Goal: Information Seeking & Learning: Learn about a topic

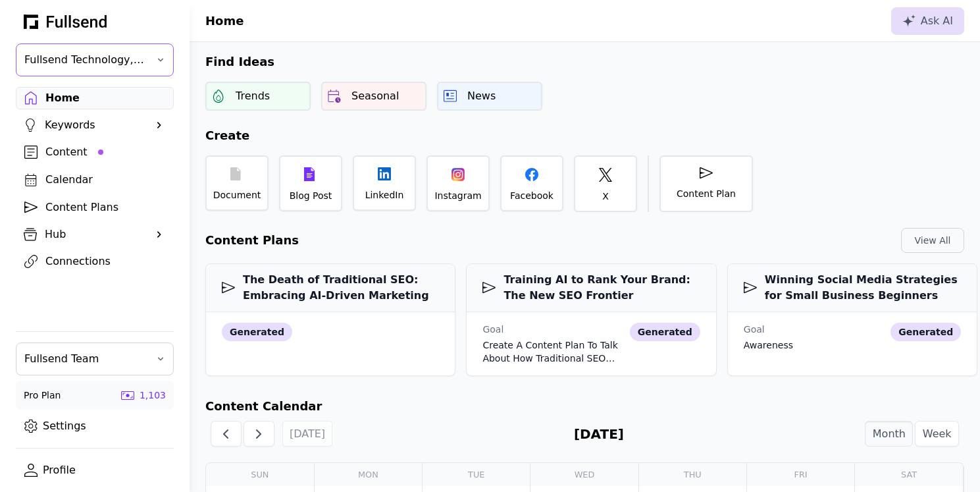
click at [149, 66] on button "Fullsend Technology, Inc." at bounding box center [95, 59] width 158 height 33
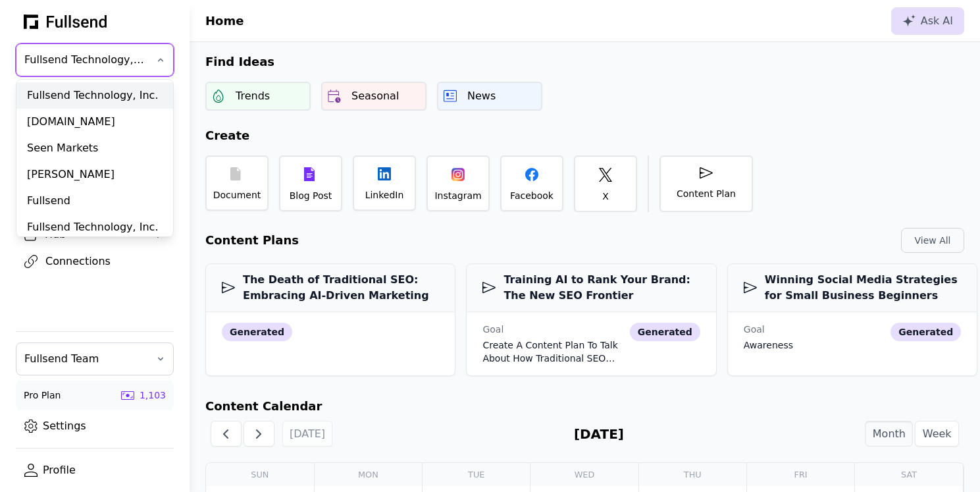
click at [94, 94] on div "Fullsend Technology, Inc." at bounding box center [94, 95] width 157 height 26
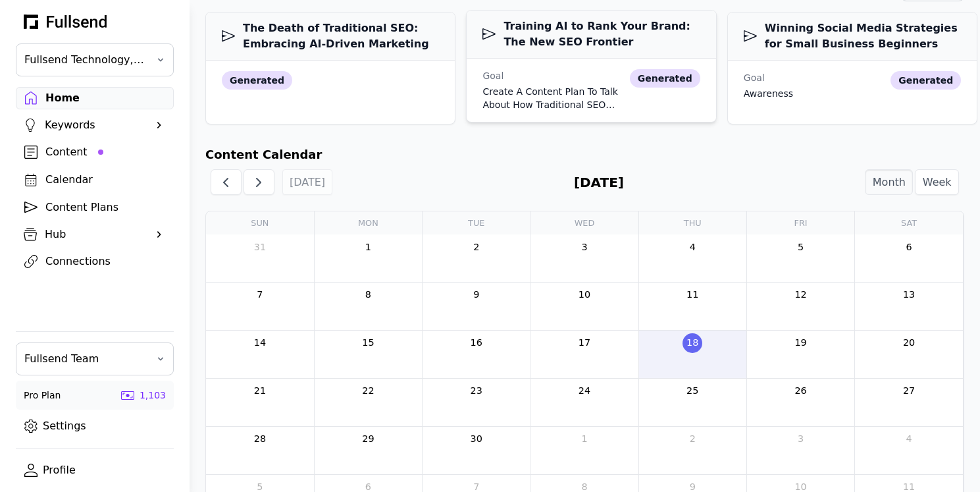
scroll to position [300, 0]
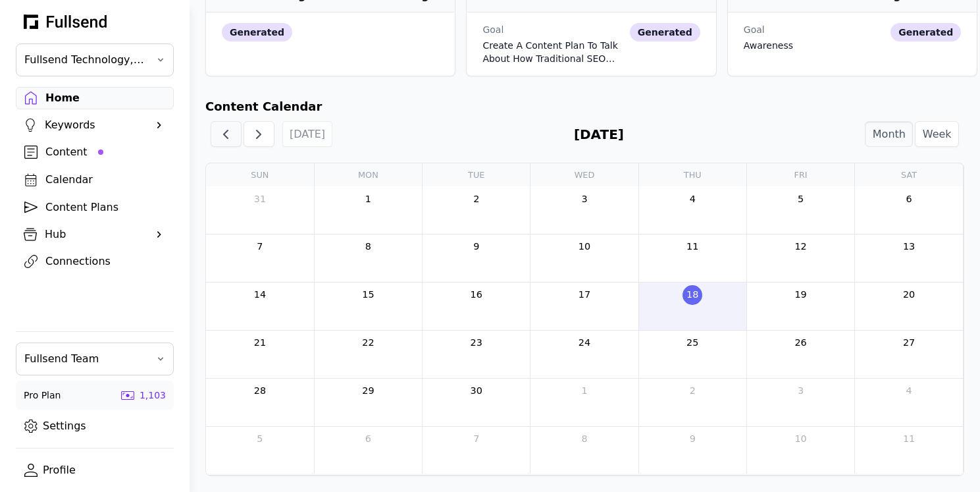
click at [227, 147] on button "button" at bounding box center [226, 134] width 31 height 26
click at [253, 138] on span "button" at bounding box center [259, 134] width 16 height 16
click at [218, 138] on span "button" at bounding box center [226, 134] width 16 height 16
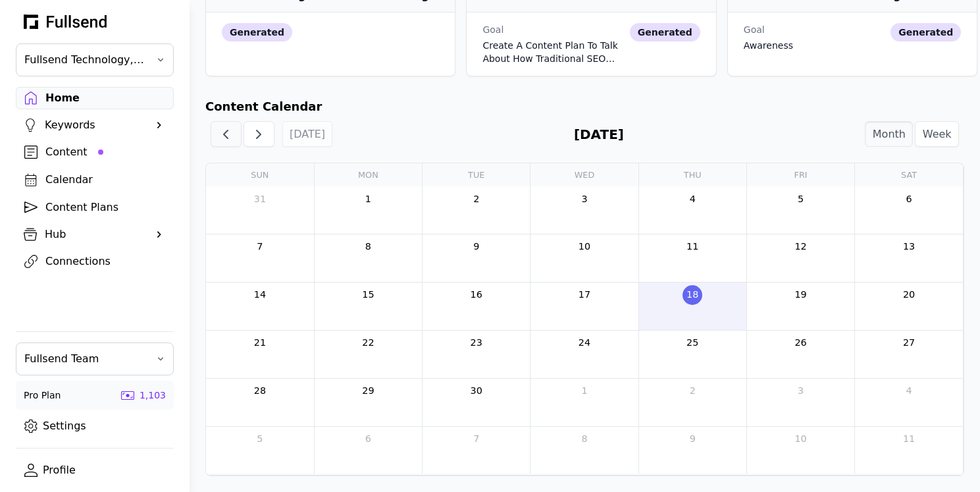
click at [218, 138] on span "button" at bounding box center [226, 134] width 16 height 16
click at [255, 135] on span "button" at bounding box center [259, 134] width 16 height 16
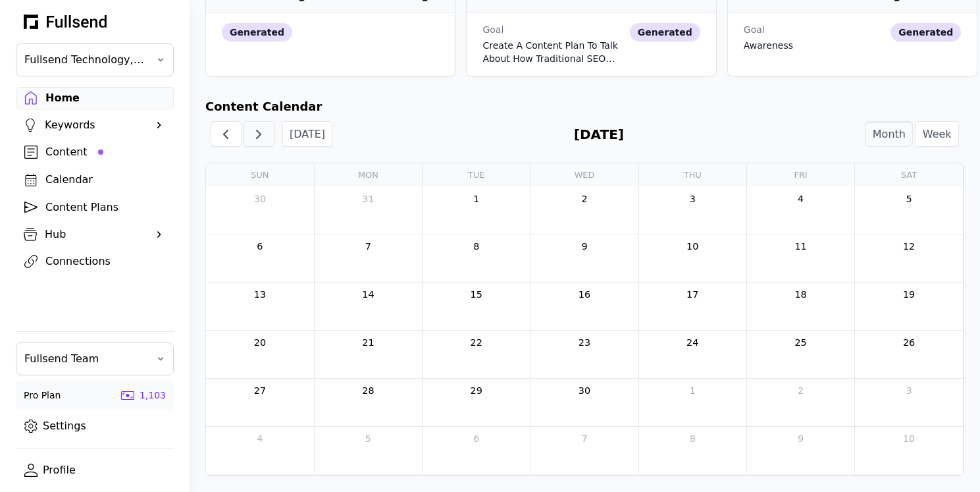
click at [255, 135] on span "button" at bounding box center [259, 134] width 16 height 16
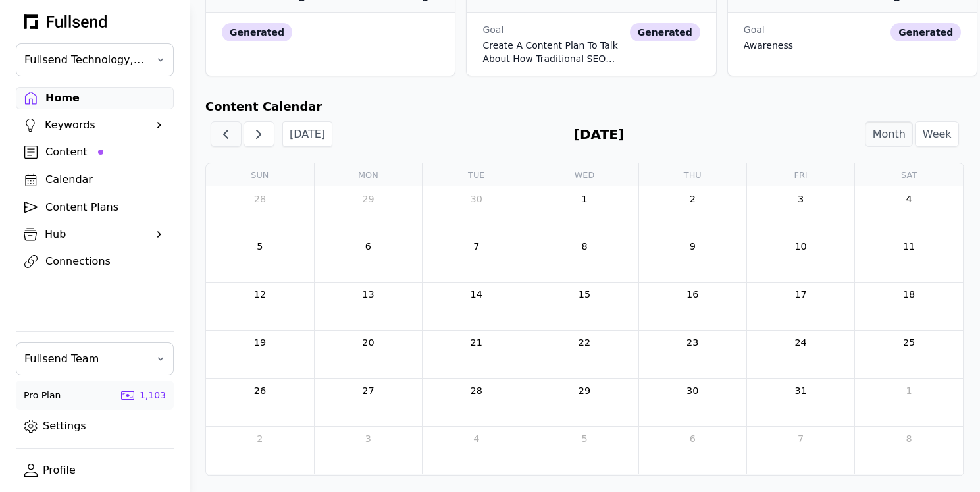
click at [224, 136] on span "button" at bounding box center [226, 134] width 16 height 16
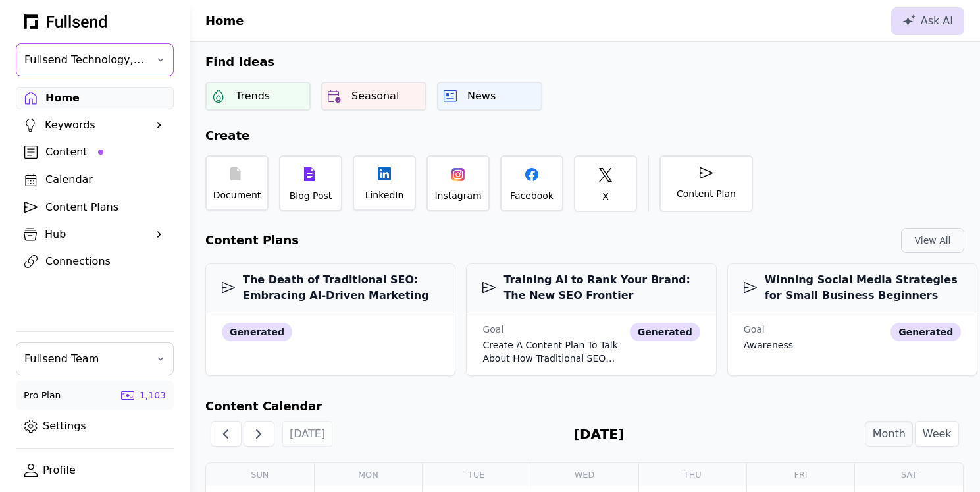
click at [131, 66] on span "Fullsend Technology, Inc." at bounding box center [85, 60] width 122 height 16
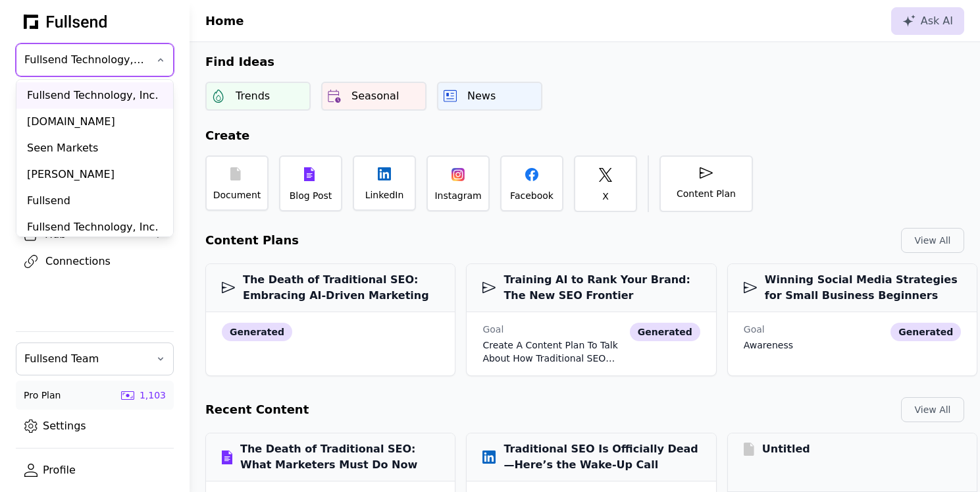
click at [305, 43] on div "Find Ideas Trends Seasonal News" at bounding box center [585, 76] width 791 height 68
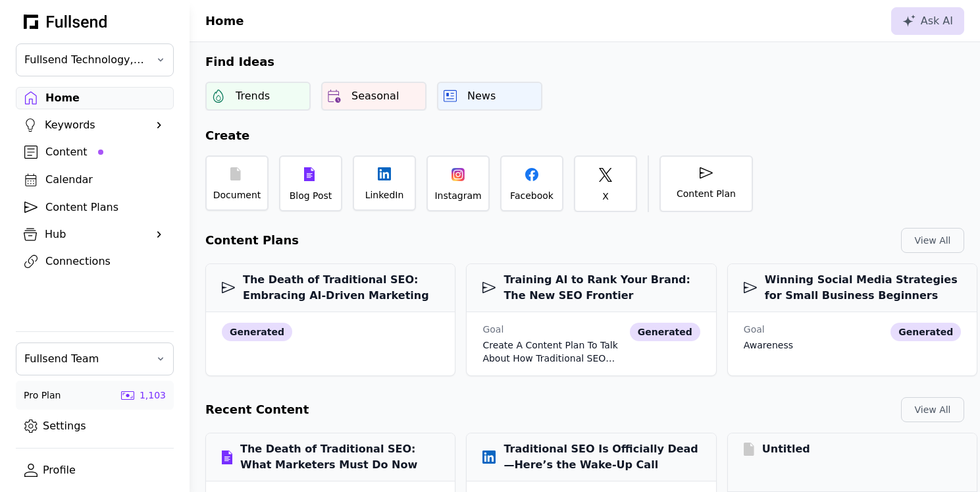
click at [80, 203] on div "Content Plans" at bounding box center [105, 207] width 120 height 16
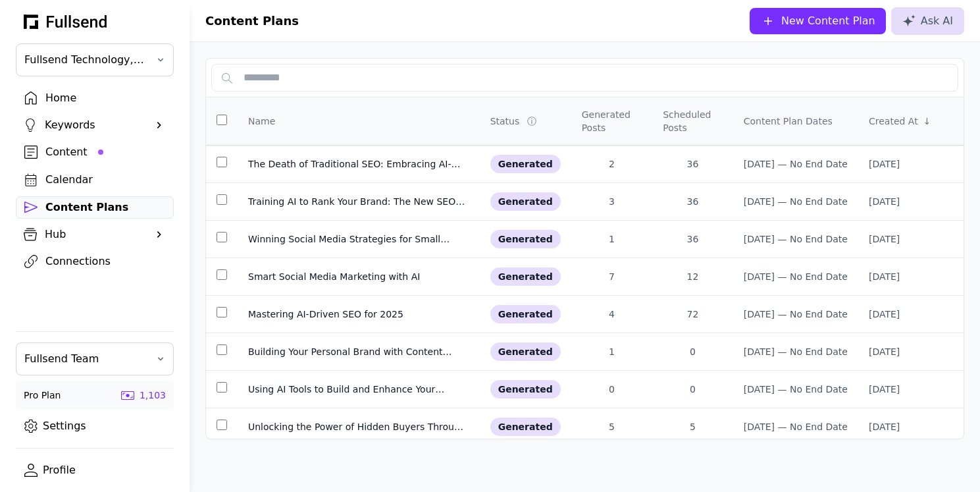
click at [55, 152] on div "Content" at bounding box center [105, 152] width 120 height 16
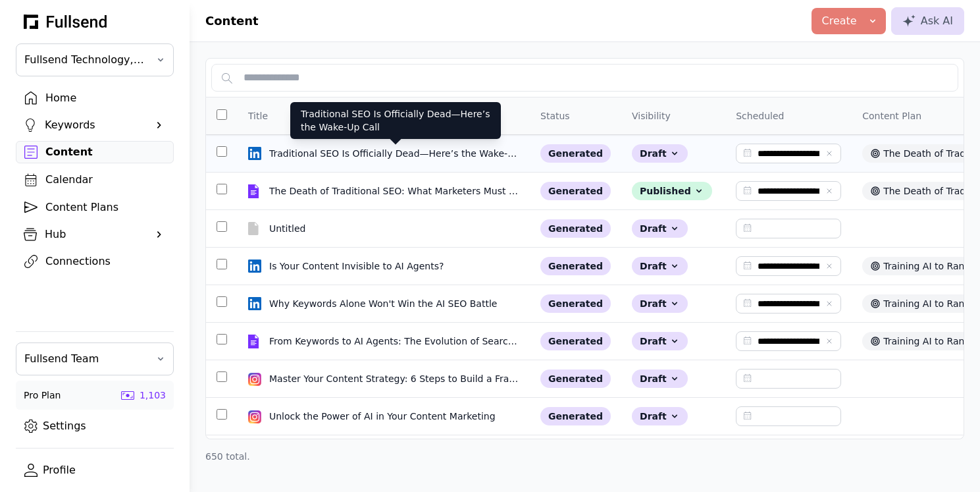
click at [379, 150] on div "Traditional SEO Is Officially Dead—Here’s the Wake-Up Call" at bounding box center [395, 153] width 253 height 13
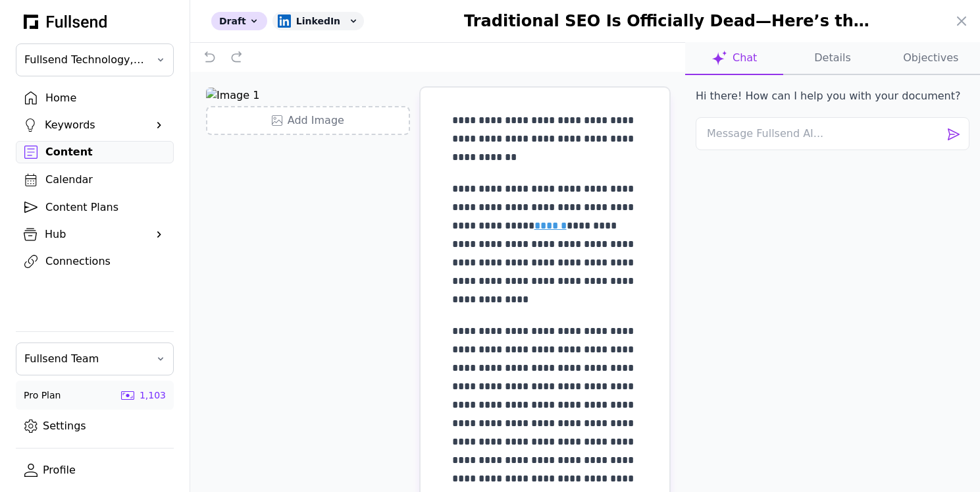
click at [65, 97] on div at bounding box center [490, 246] width 980 height 492
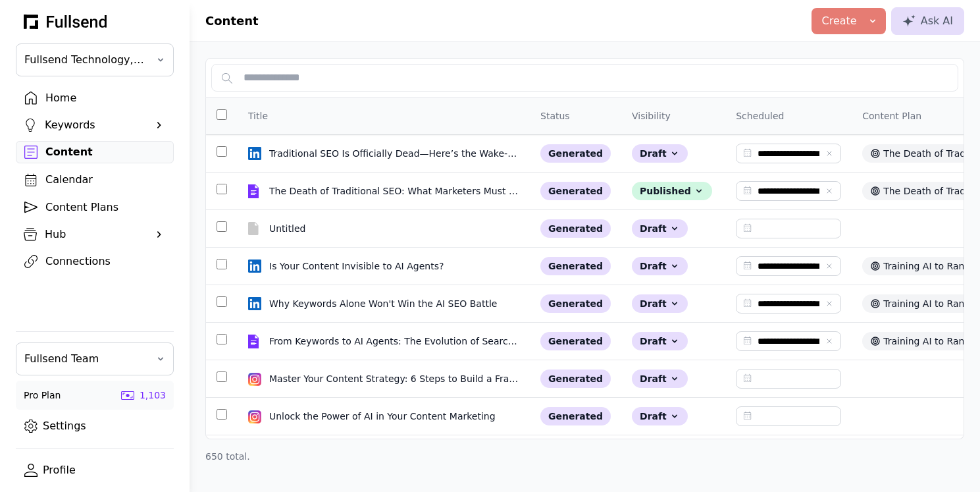
click at [57, 97] on div "Home" at bounding box center [105, 98] width 120 height 16
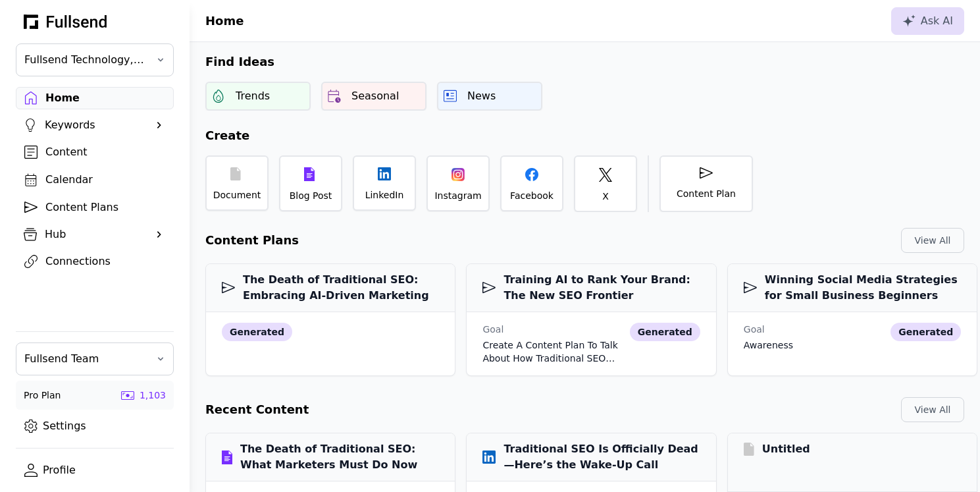
click at [70, 129] on div "Keywords" at bounding box center [95, 125] width 100 height 16
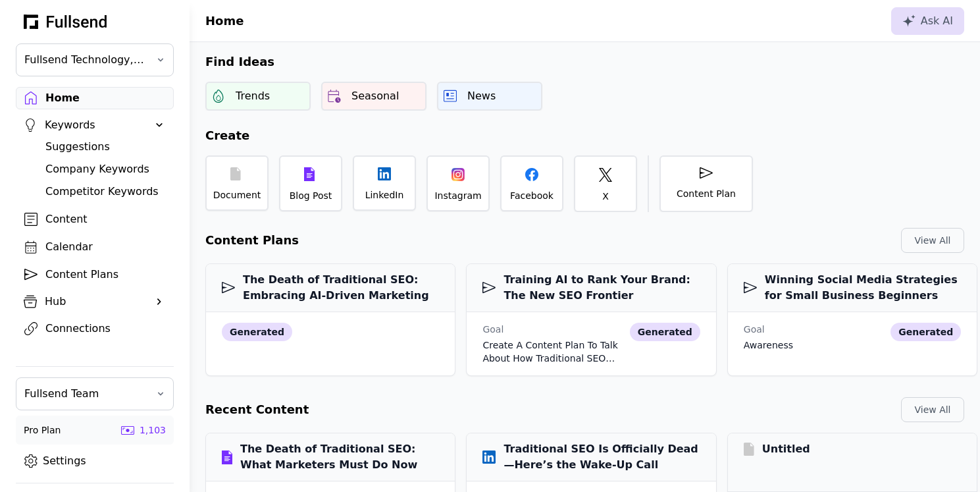
click at [92, 192] on div "Competitor Keywords" at bounding box center [105, 192] width 120 height 16
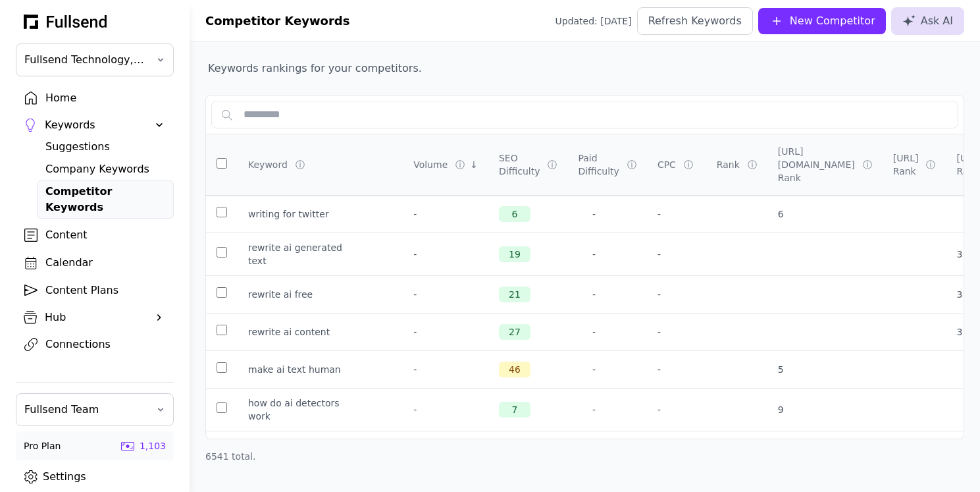
click at [413, 159] on div "Volume" at bounding box center [430, 164] width 34 height 13
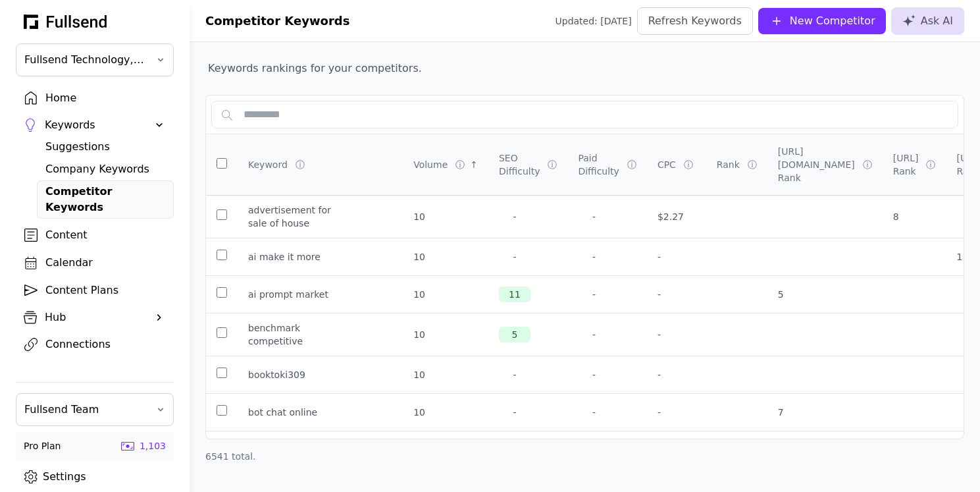
click at [413, 158] on div "Volume" at bounding box center [430, 164] width 34 height 13
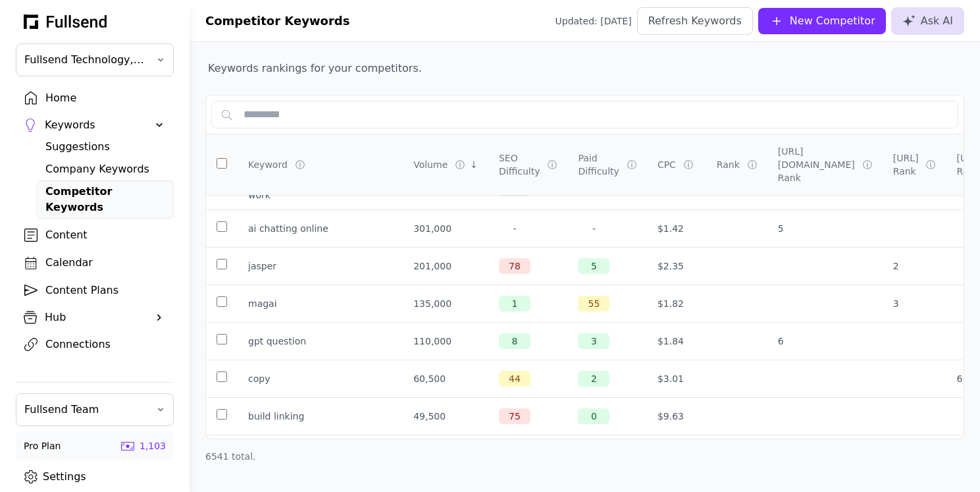
scroll to position [198, 0]
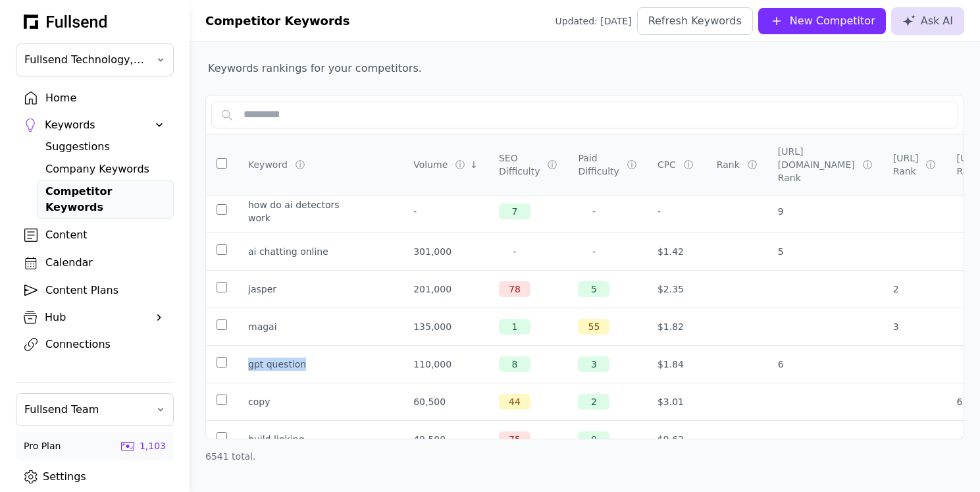
copy div "gpt question"
drag, startPoint x: 301, startPoint y: 363, endPoint x: 244, endPoint y: 365, distance: 57.9
click at [244, 365] on td "gpt question" at bounding box center [320, 365] width 165 height 38
click at [706, 375] on td at bounding box center [736, 365] width 61 height 38
click at [706, 24] on div "Refresh Keywords" at bounding box center [694, 21] width 93 height 16
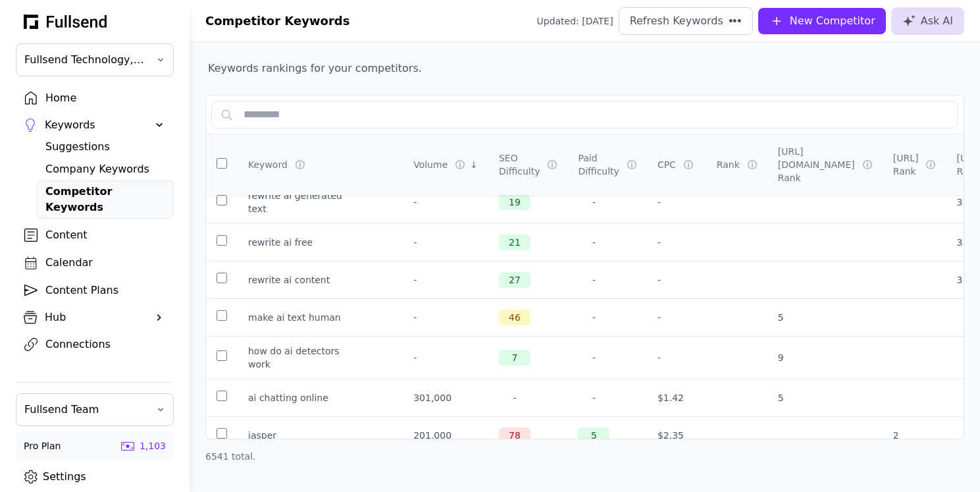
scroll to position [0, 0]
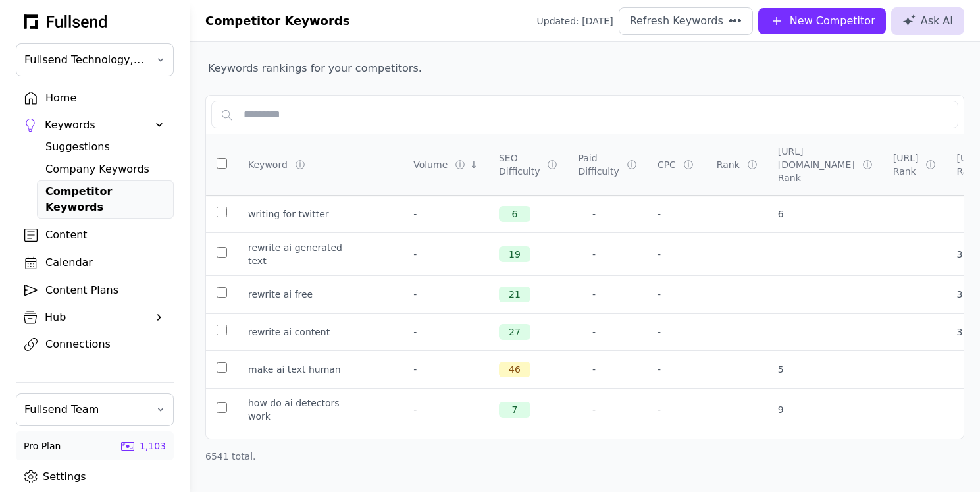
click at [85, 146] on div "Suggestions" at bounding box center [105, 147] width 120 height 16
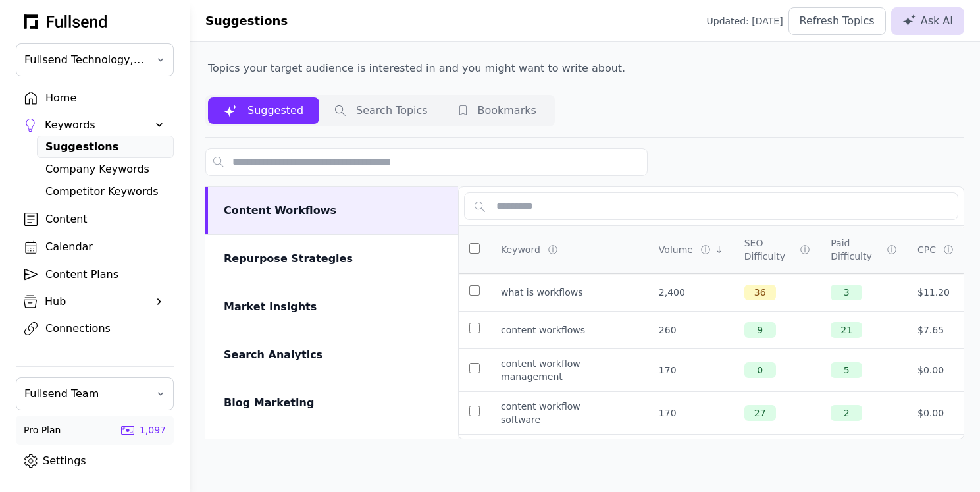
click at [369, 113] on button "Search Topics" at bounding box center [381, 110] width 124 height 26
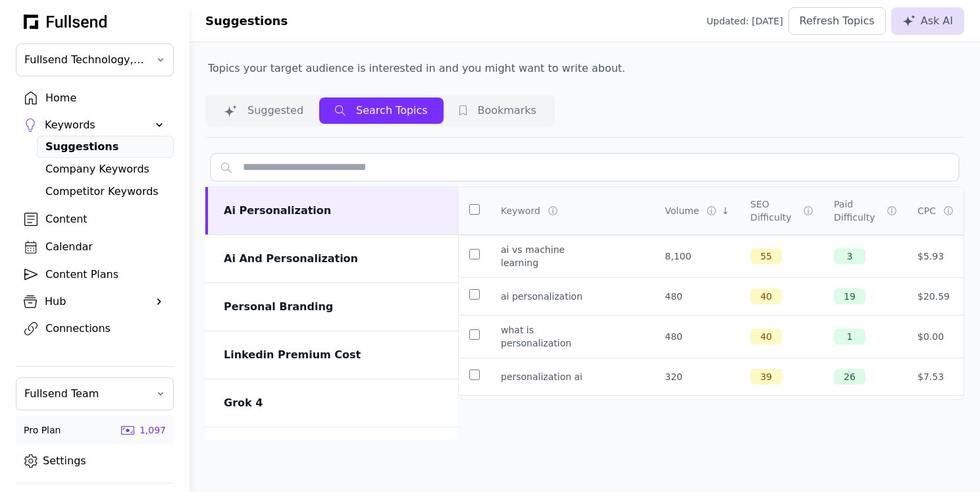
click at [321, 159] on input "text" at bounding box center [585, 167] width 748 height 28
type input "******"
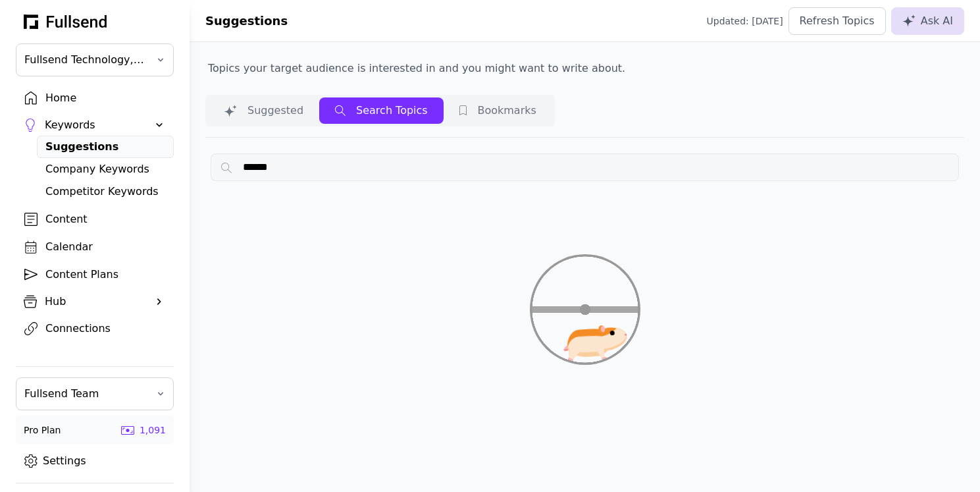
click at [262, 117] on button "Suggested" at bounding box center [263, 110] width 111 height 26
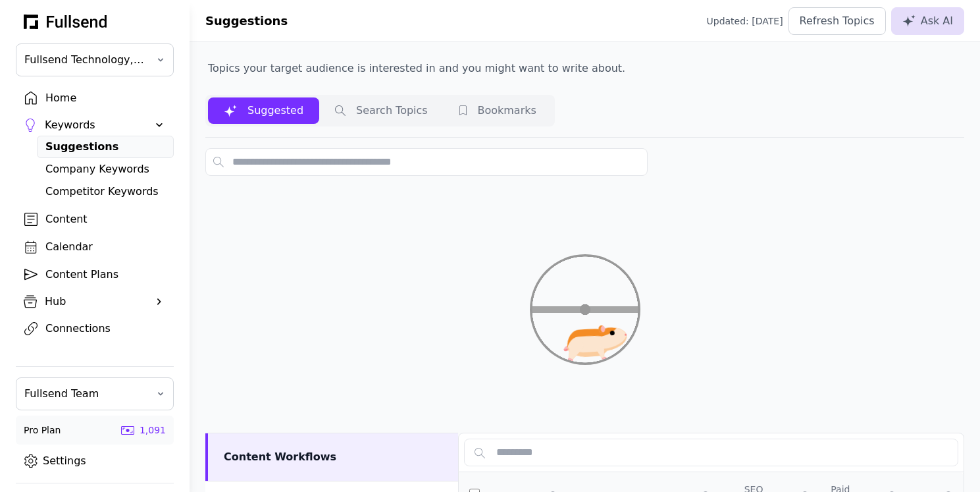
click at [110, 193] on div "Competitor Keywords" at bounding box center [105, 192] width 120 height 16
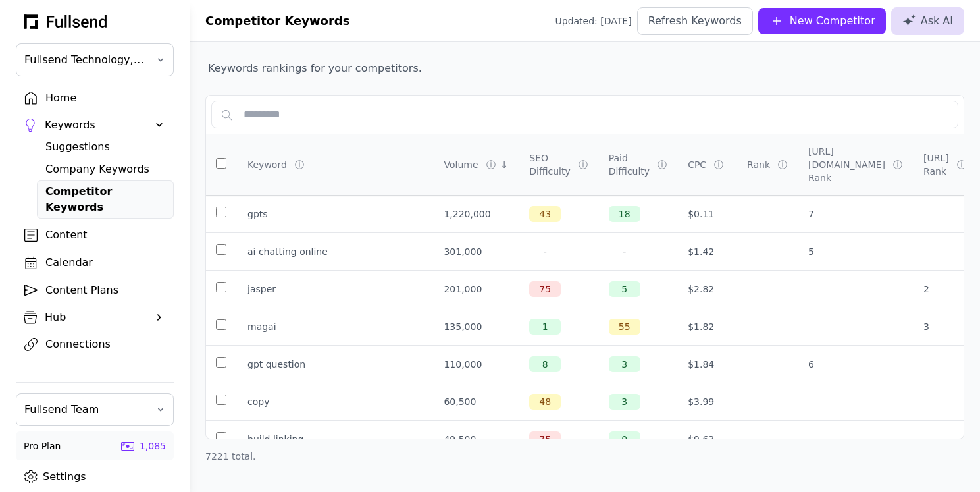
scroll to position [0, 1]
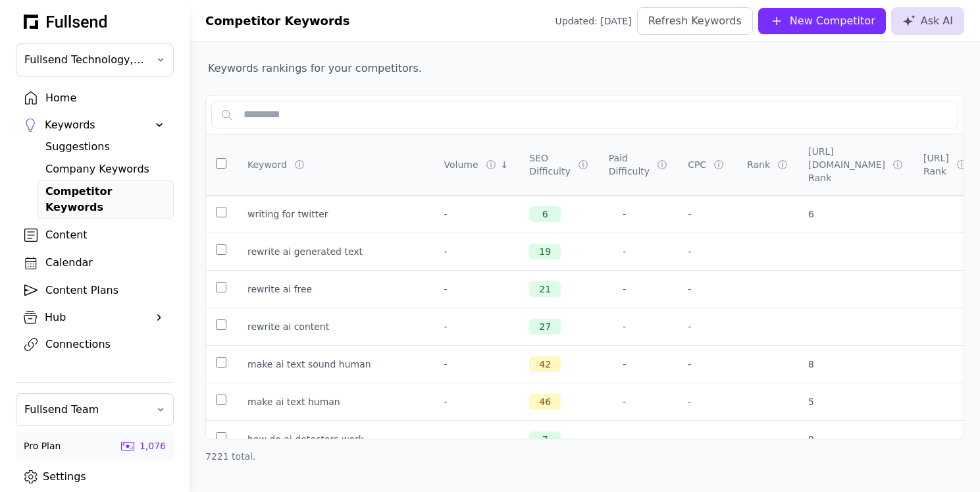
click at [96, 149] on div "Suggestions" at bounding box center [105, 147] width 120 height 16
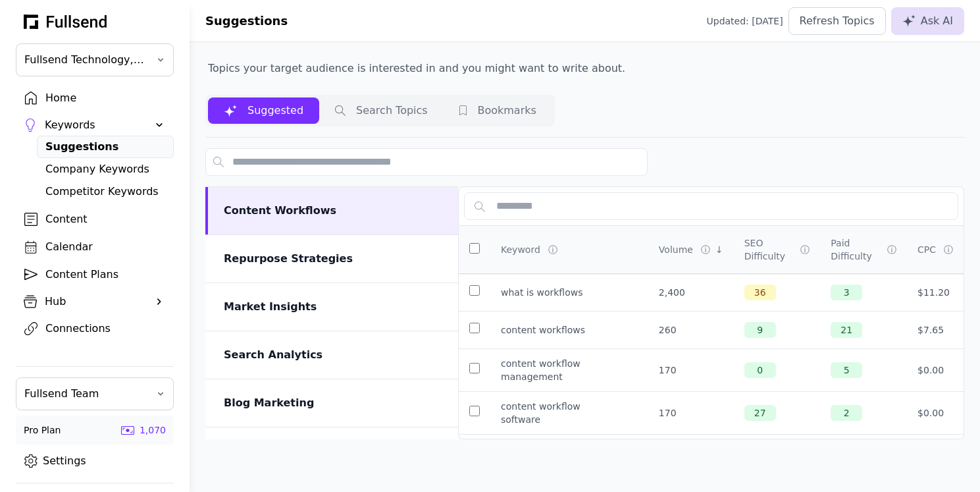
click at [368, 112] on button "Search Topics" at bounding box center [381, 110] width 124 height 26
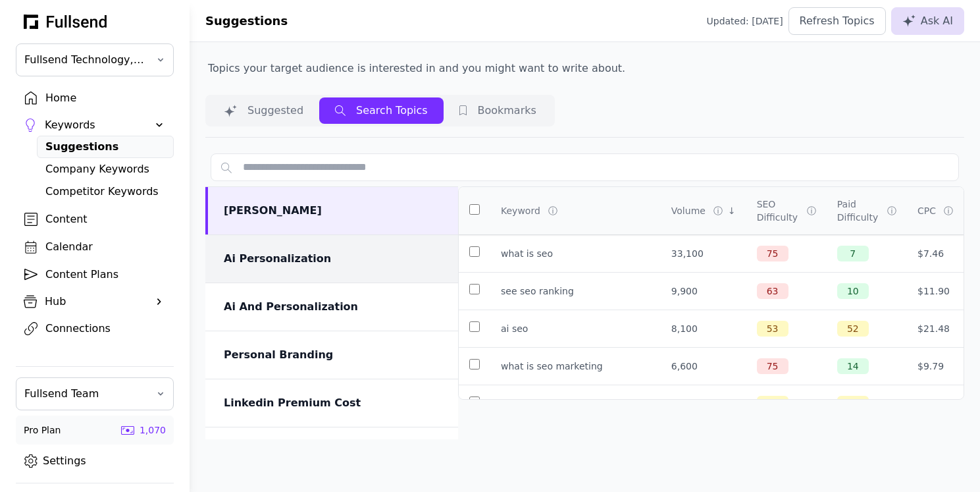
click at [327, 255] on div "Ai Personalization" at bounding box center [333, 259] width 219 height 16
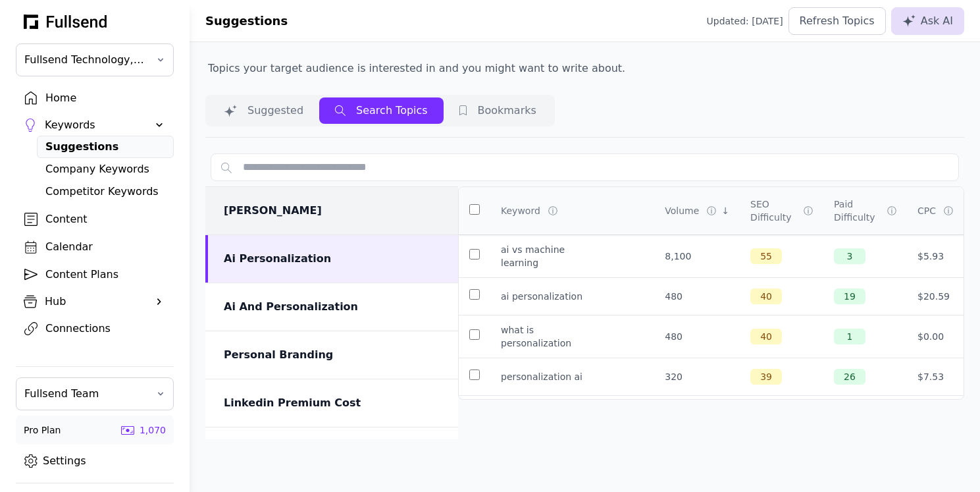
click at [286, 221] on div "Ai Seo" at bounding box center [331, 210] width 253 height 47
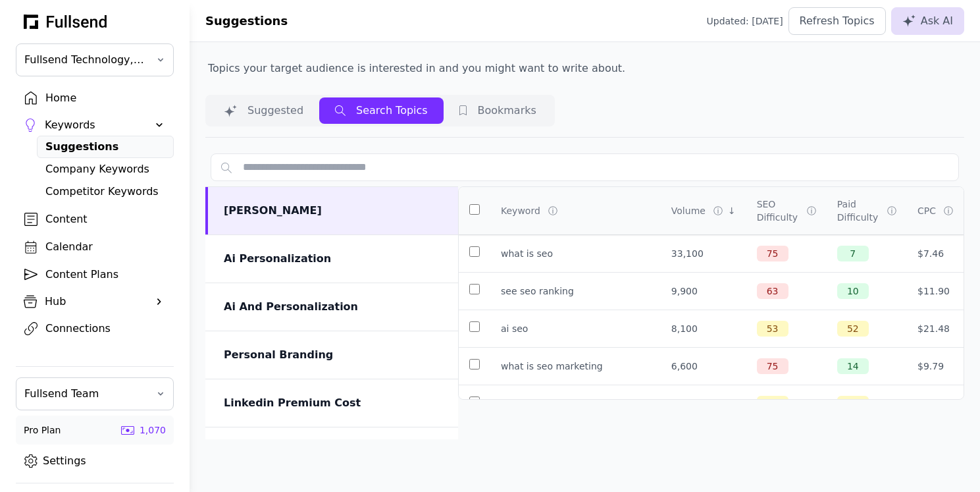
click at [98, 173] on div "Company Keywords" at bounding box center [105, 169] width 120 height 16
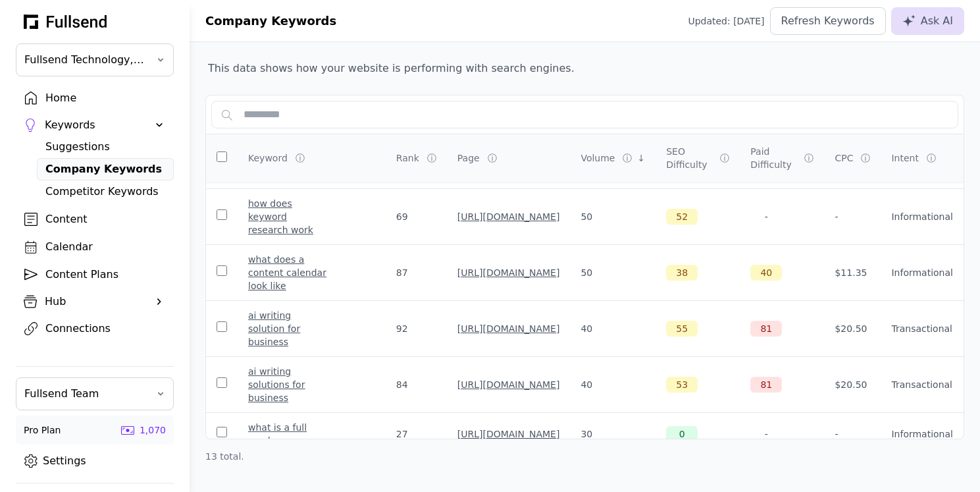
scroll to position [492, 0]
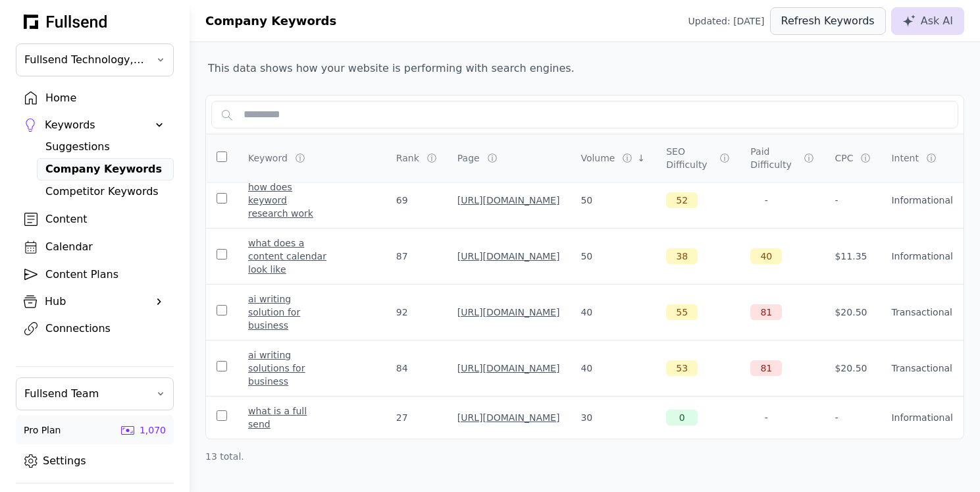
click at [803, 11] on button "Refresh Keywords" at bounding box center [828, 21] width 116 height 28
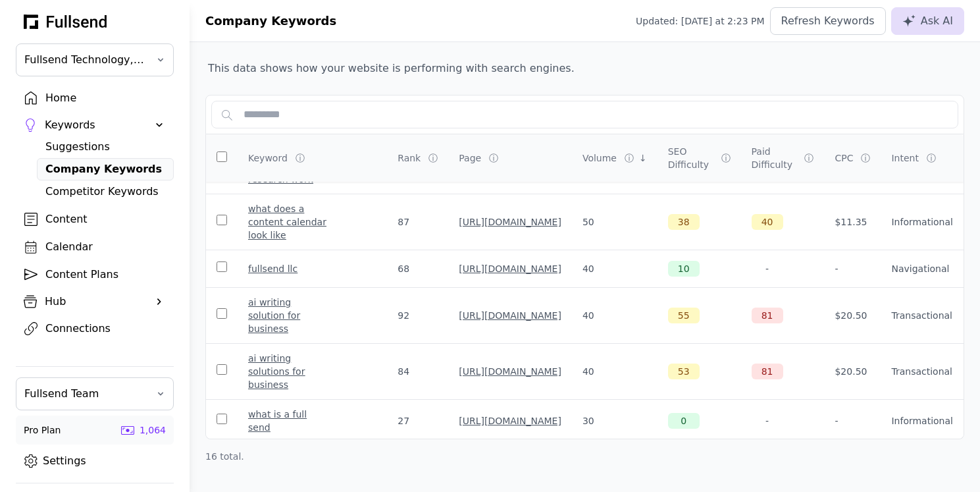
scroll to position [575, 0]
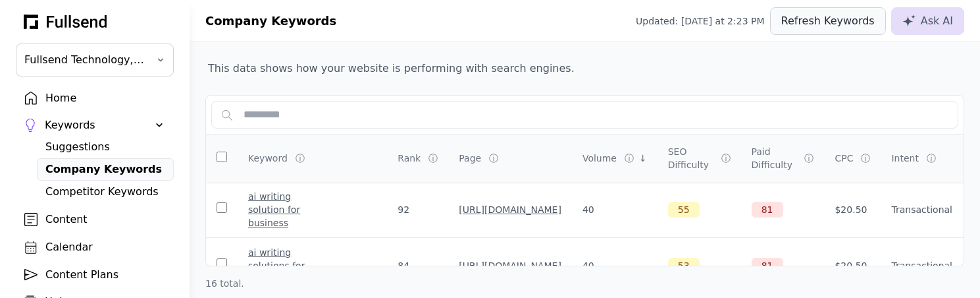
click at [808, 19] on div "Refresh Keywords" at bounding box center [827, 21] width 93 height 16
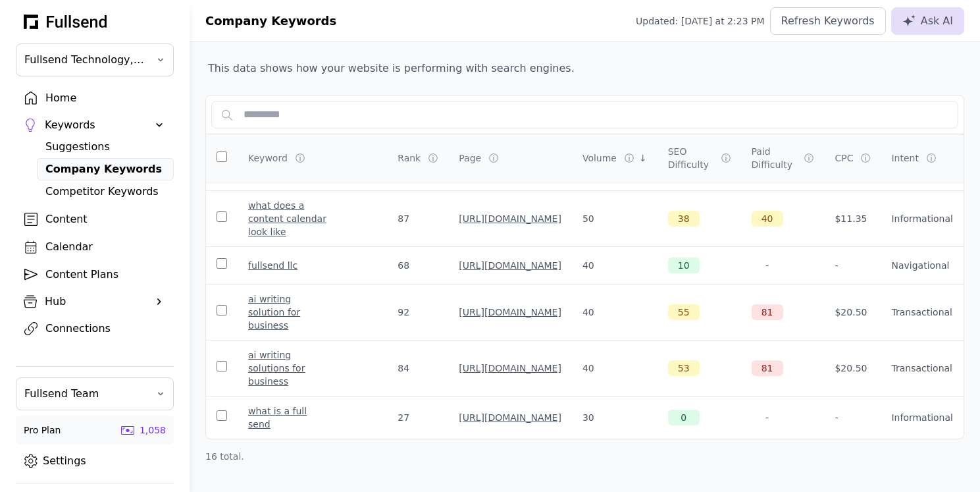
click at [82, 192] on div "Competitor Keywords" at bounding box center [105, 192] width 120 height 16
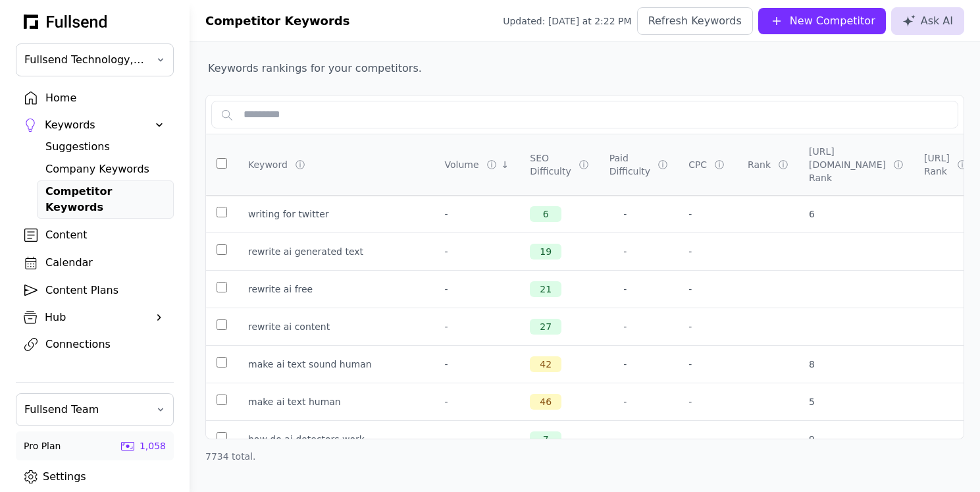
click at [545, 164] on div "SEO Difficulty" at bounding box center [550, 164] width 41 height 26
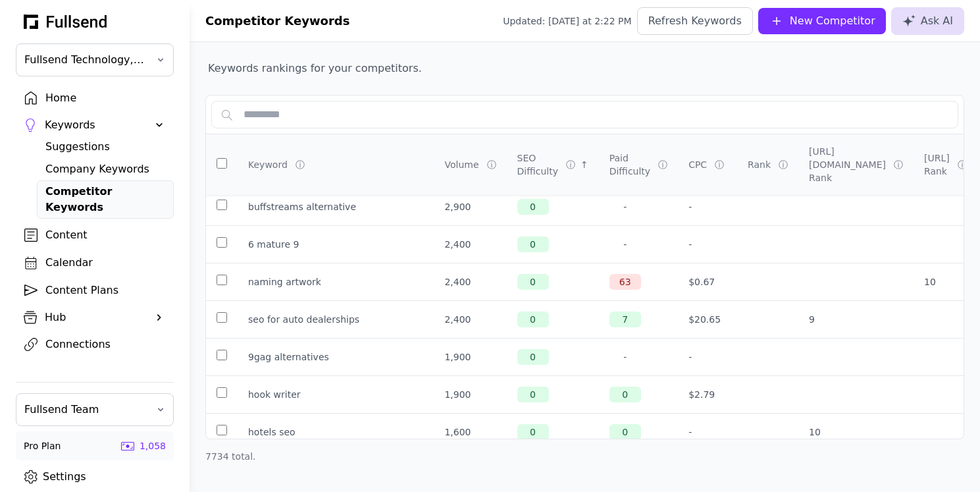
scroll to position [271, 0]
drag, startPoint x: 353, startPoint y: 308, endPoint x: 249, endPoint y: 305, distance: 104.1
click at [249, 307] on div "seo for auto dealerships" at bounding box center [335, 317] width 175 height 21
copy div "seo for auto dealerships"
click at [380, 337] on td "9gag alternatives" at bounding box center [336, 356] width 196 height 38
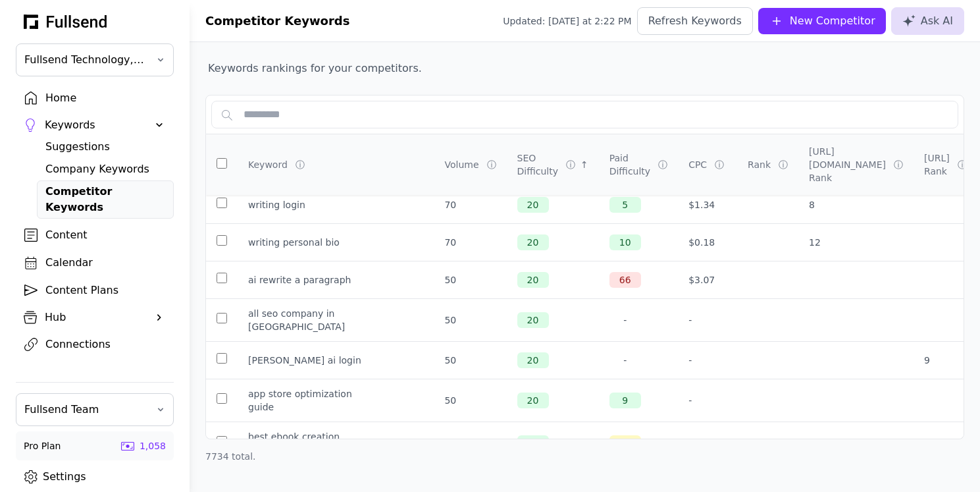
scroll to position [123021, 0]
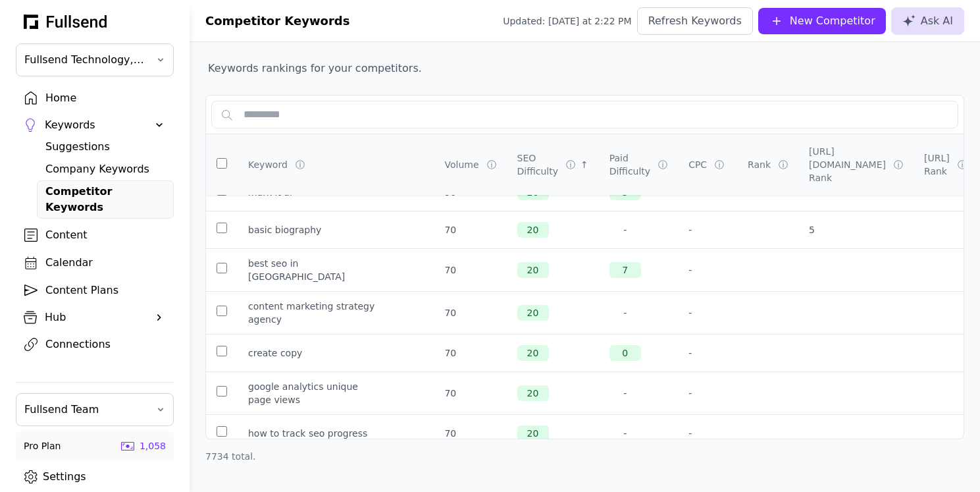
click at [454, 158] on div "Volume" at bounding box center [461, 164] width 34 height 13
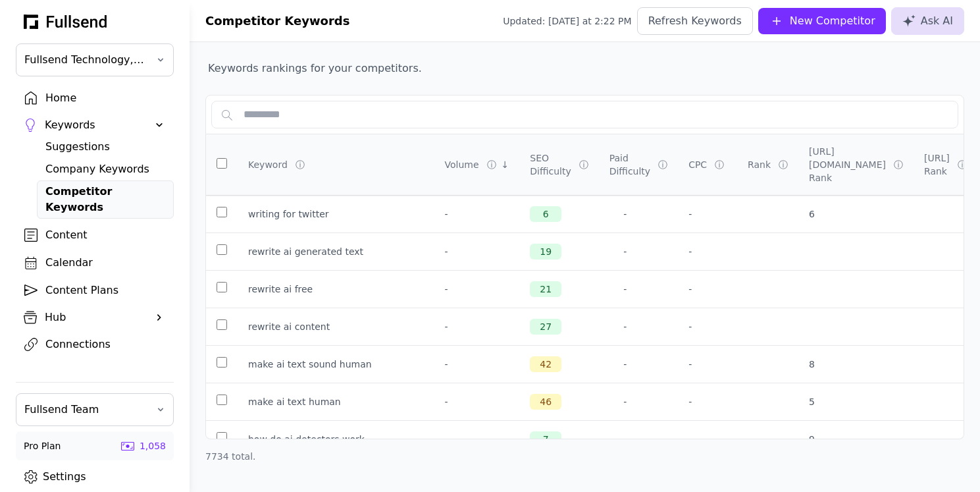
scroll to position [3194, 0]
